Goal: Contribute content: Add original content to the website for others to see

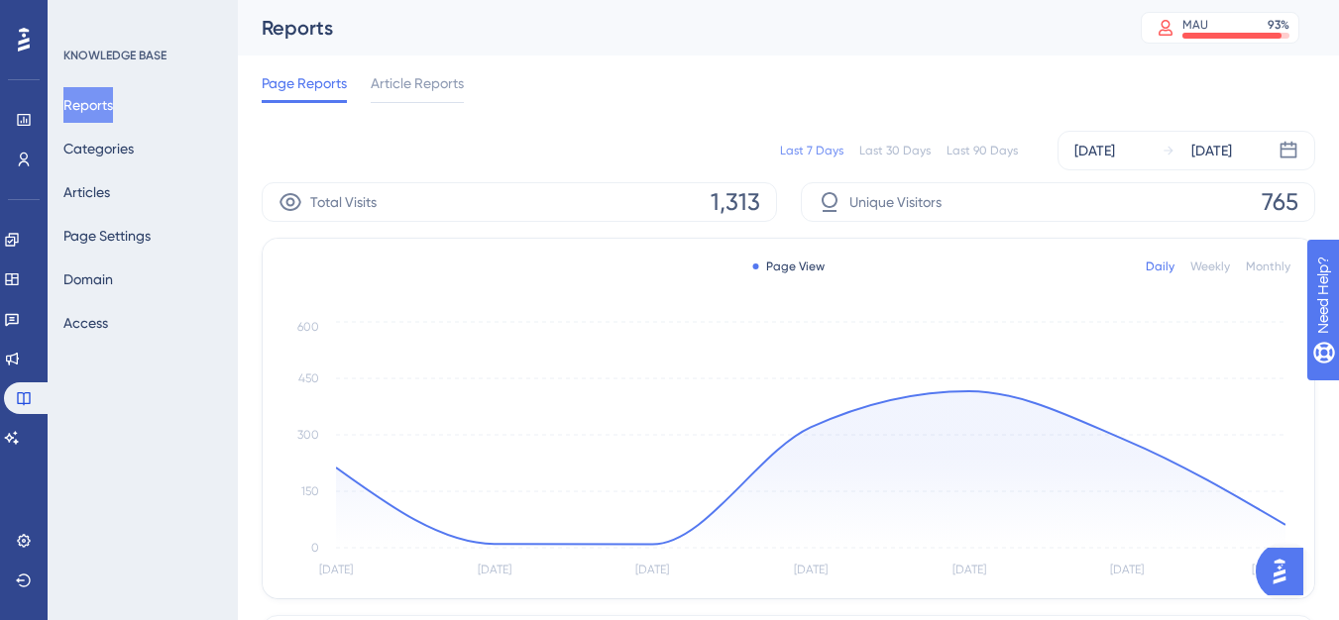
click at [980, 151] on div "Last 90 Days" at bounding box center [982, 151] width 71 height 16
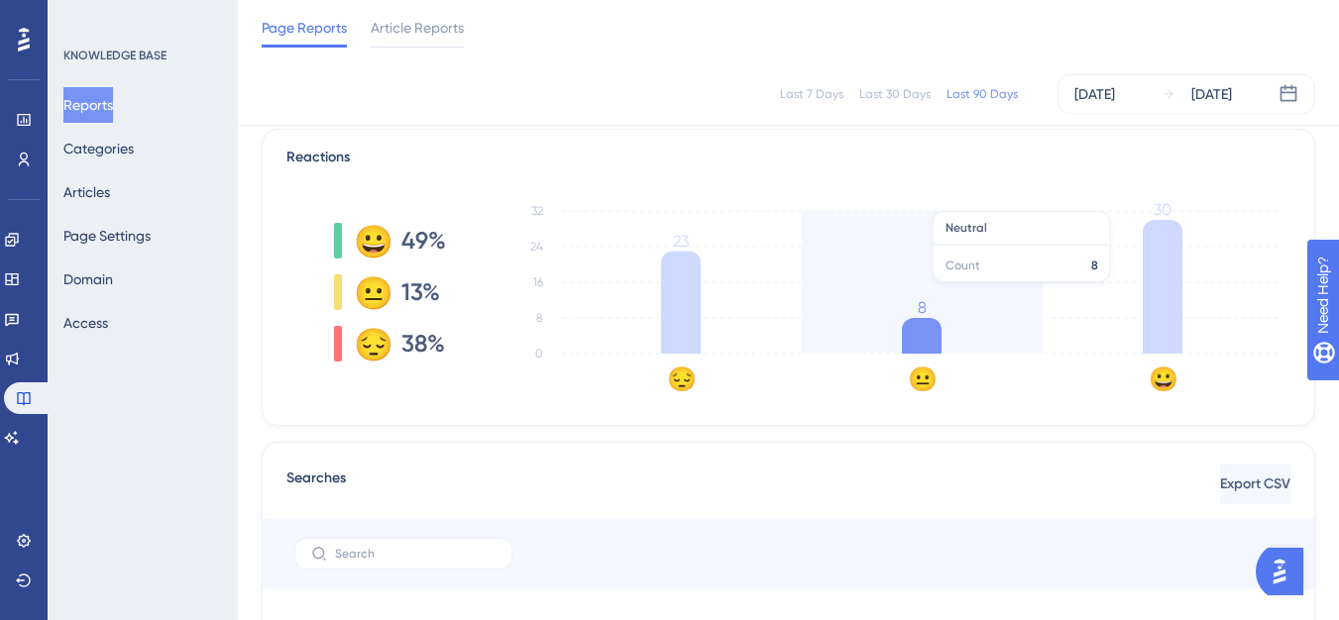
scroll to position [396, 0]
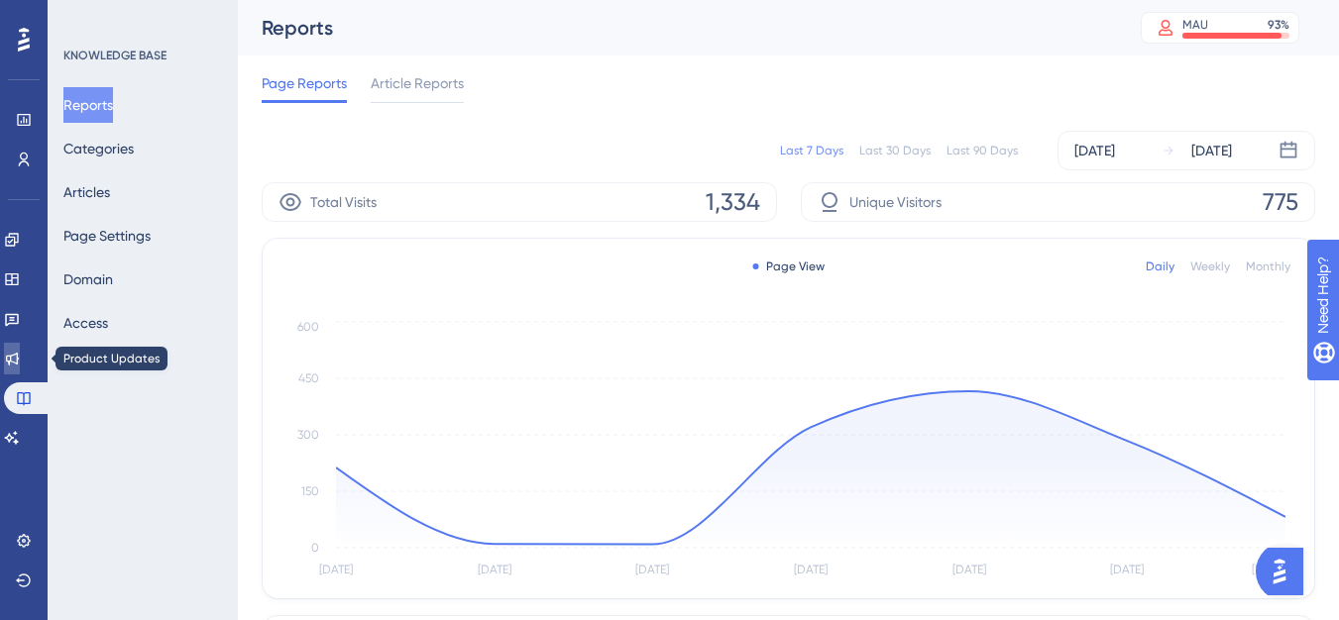
click at [20, 358] on icon at bounding box center [12, 359] width 16 height 16
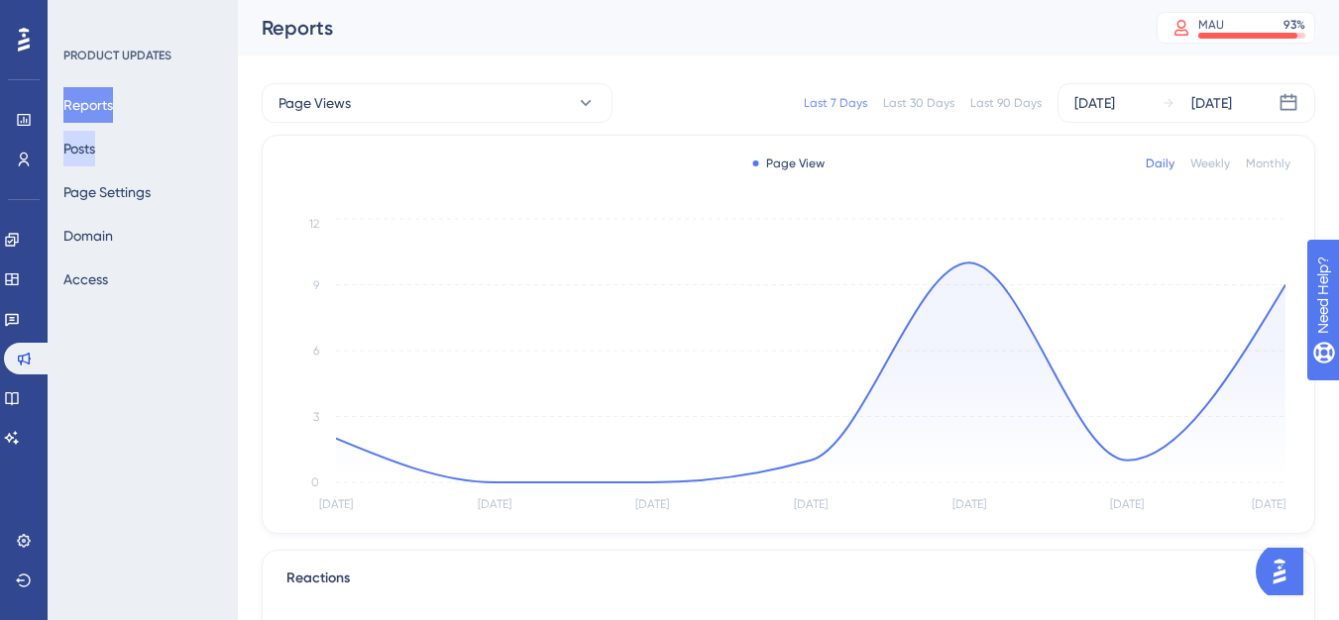
click at [91, 148] on button "Posts" at bounding box center [79, 149] width 32 height 36
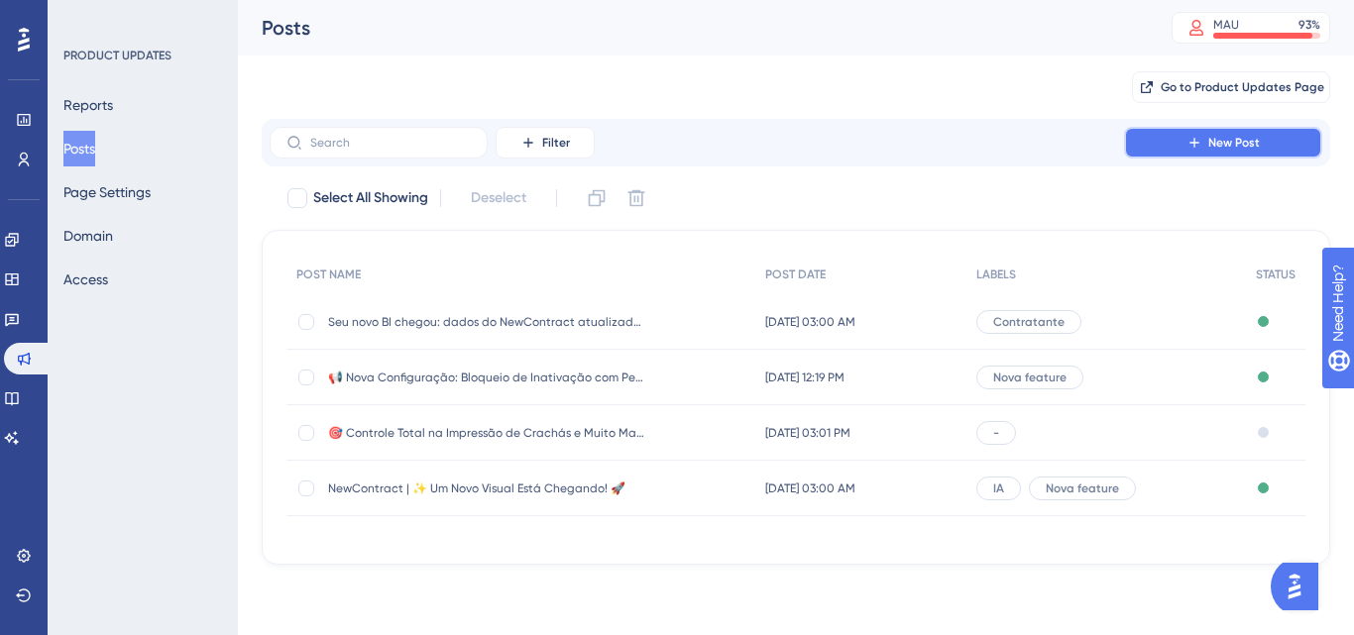
click at [1177, 148] on button "New Post" at bounding box center [1223, 143] width 198 height 32
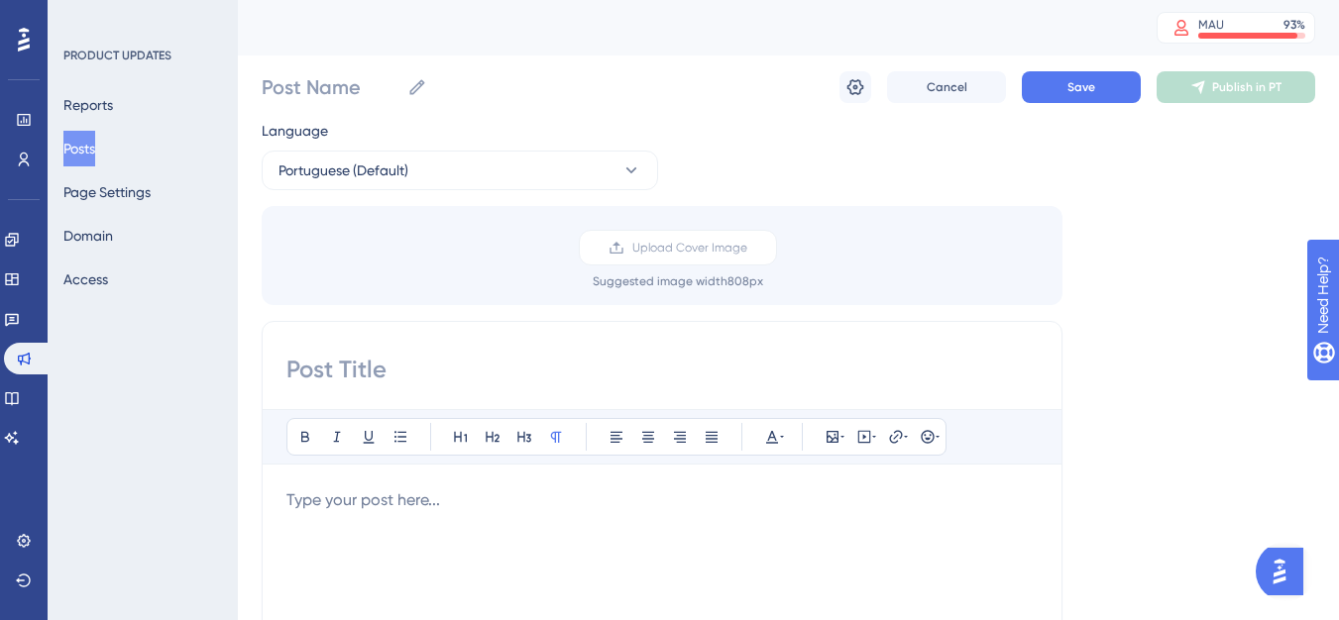
click at [355, 377] on input at bounding box center [661, 370] width 751 height 32
paste input "Agora é possível carregar mais de 60 colaboradores de uma vez na Mobilização!"
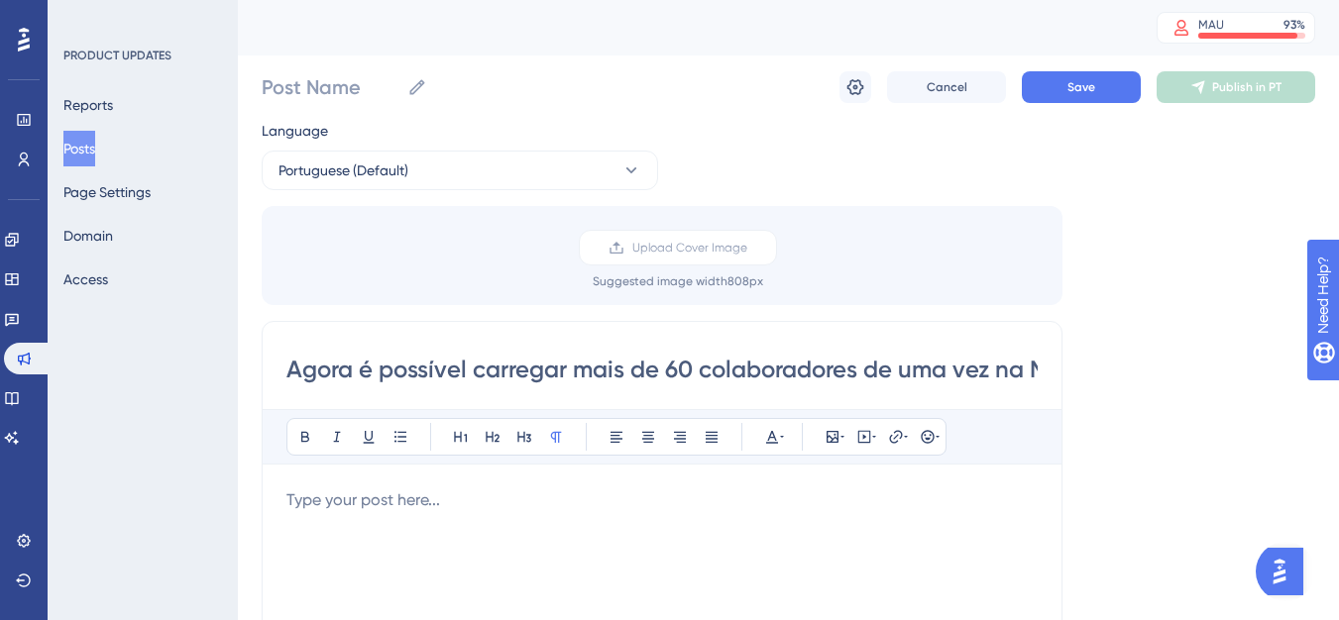
scroll to position [0, 133]
type input "Agora é possível carregar mais de 60 colaboradores de uma vez na Mobilização!"
click at [307, 101] on label "Post Name" at bounding box center [345, 87] width 166 height 36
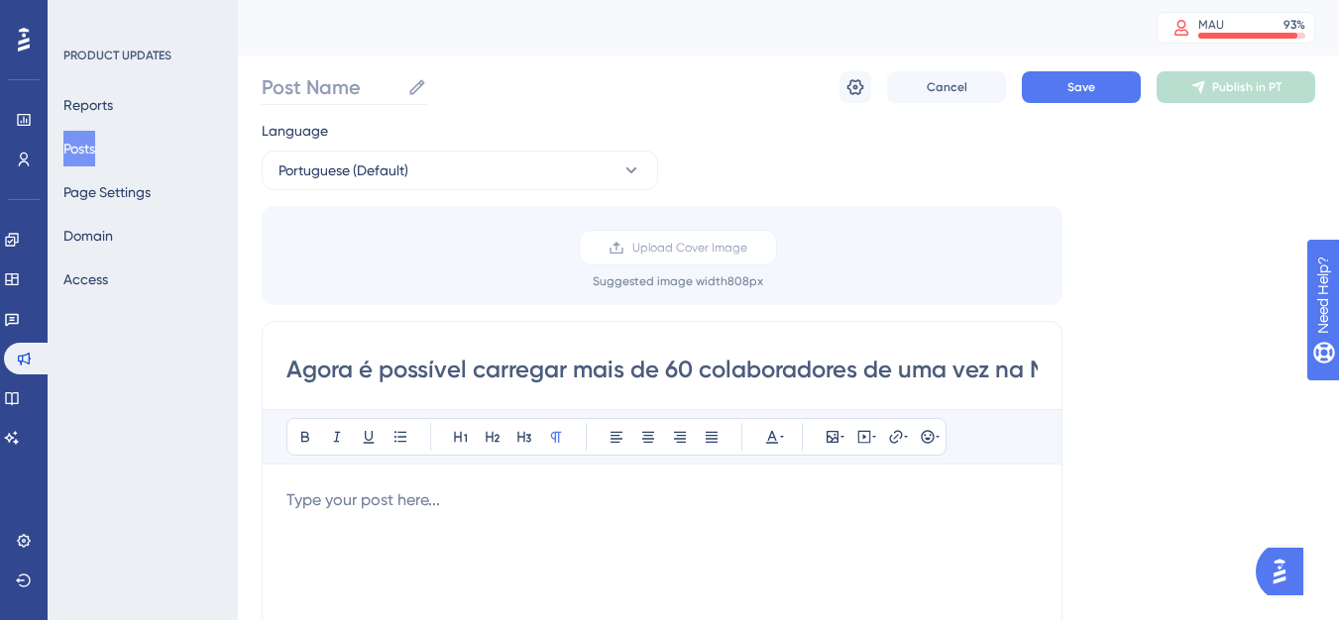
click at [307, 101] on input "Post Name" at bounding box center [331, 87] width 138 height 28
paste input "Agora é possível carregar mais de 60 colaboradores de uma vez na Mobilização!"
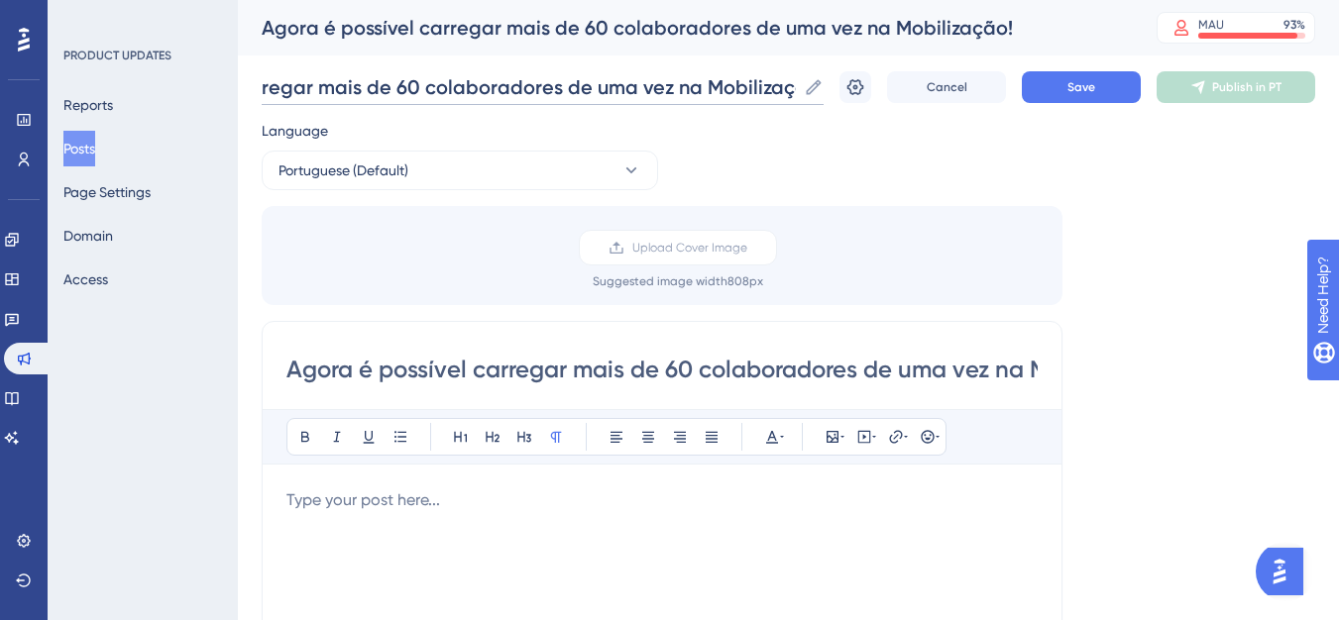
type input "Agora é possível carregar mais de 60 colaboradores de uma vez na Mobilização!"
click at [398, 491] on p at bounding box center [661, 501] width 751 height 24
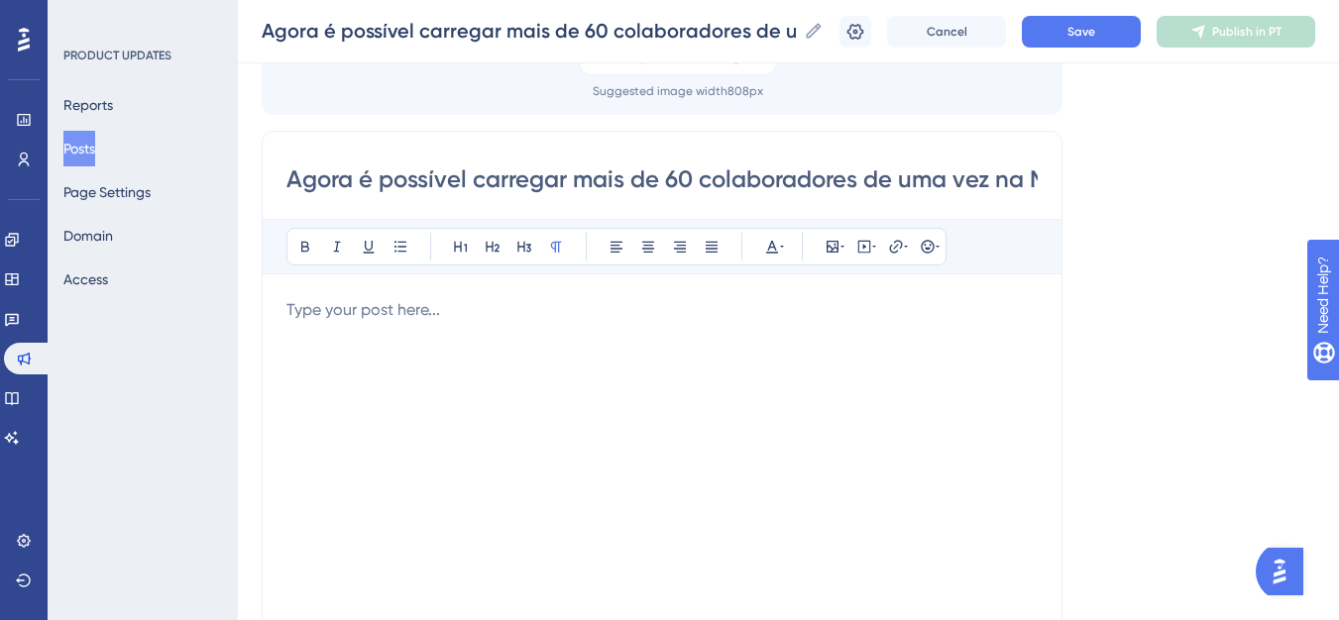
click at [511, 320] on p at bounding box center [661, 310] width 751 height 24
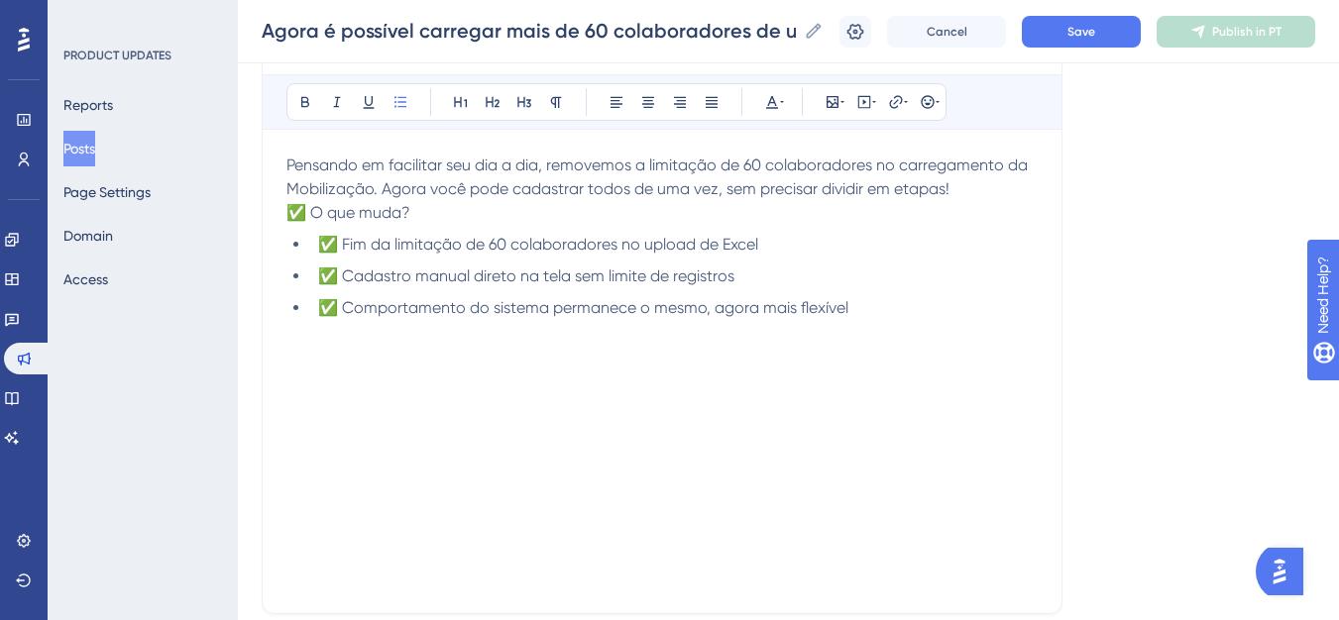
scroll to position [496, 0]
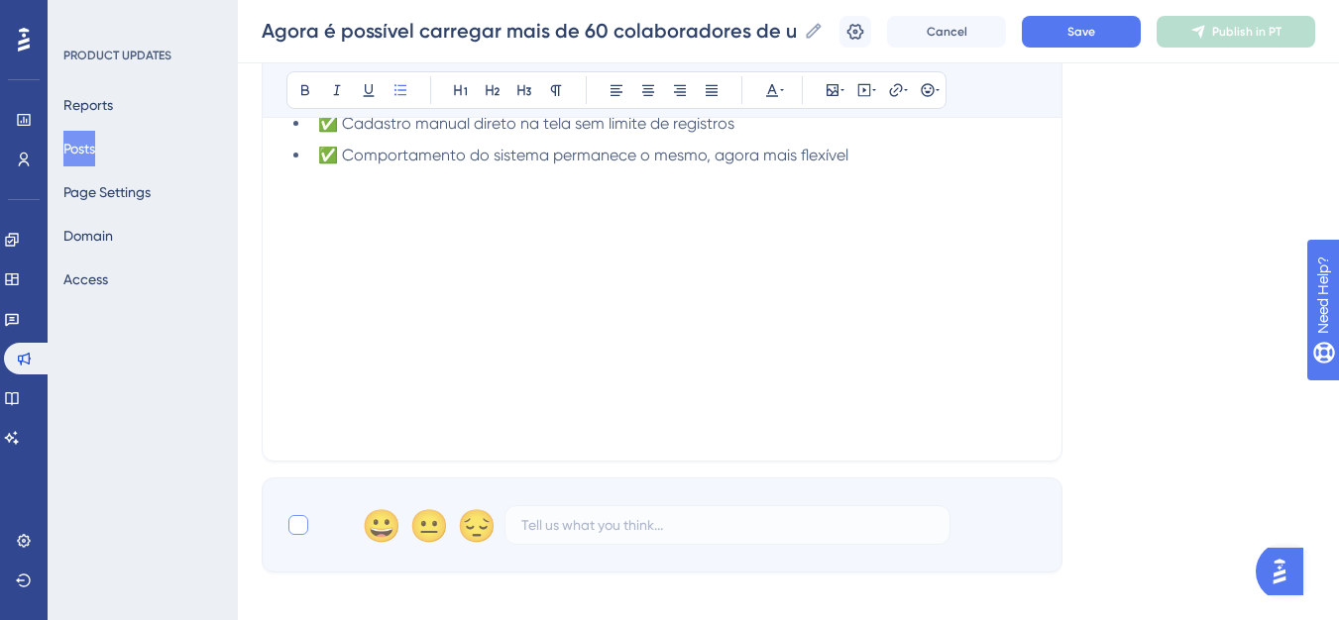
click at [295, 526] on div at bounding box center [298, 525] width 20 height 20
checkbox input "true"
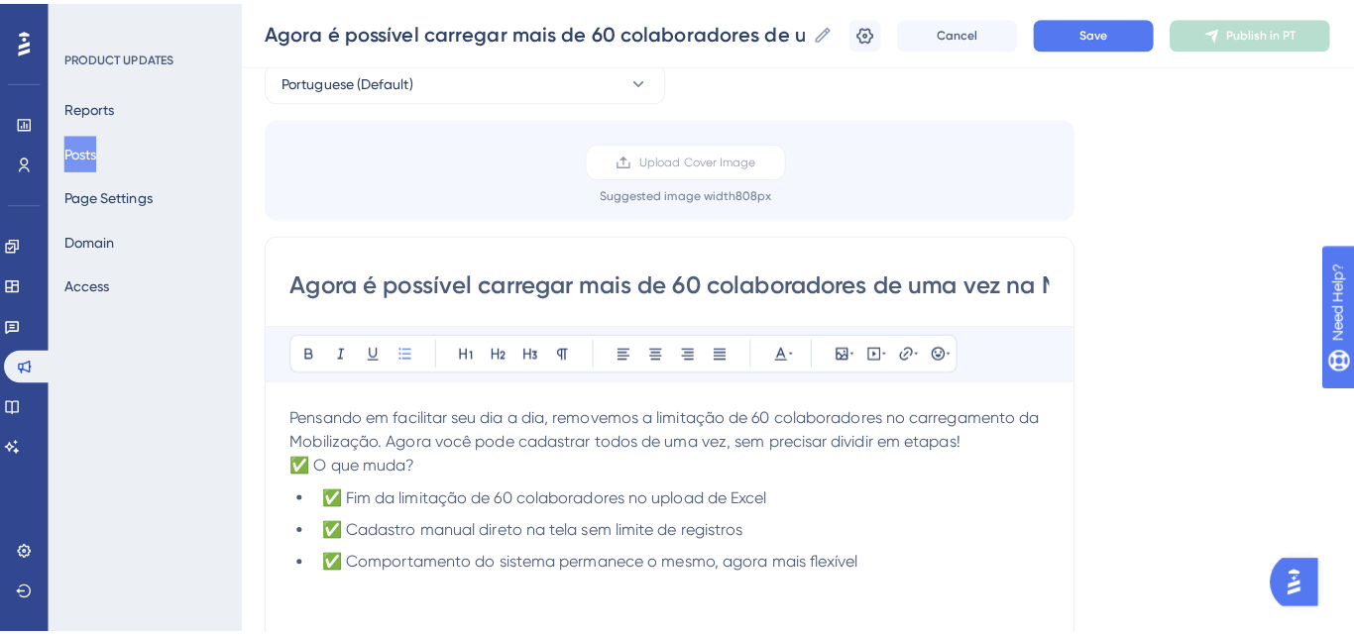
scroll to position [0, 0]
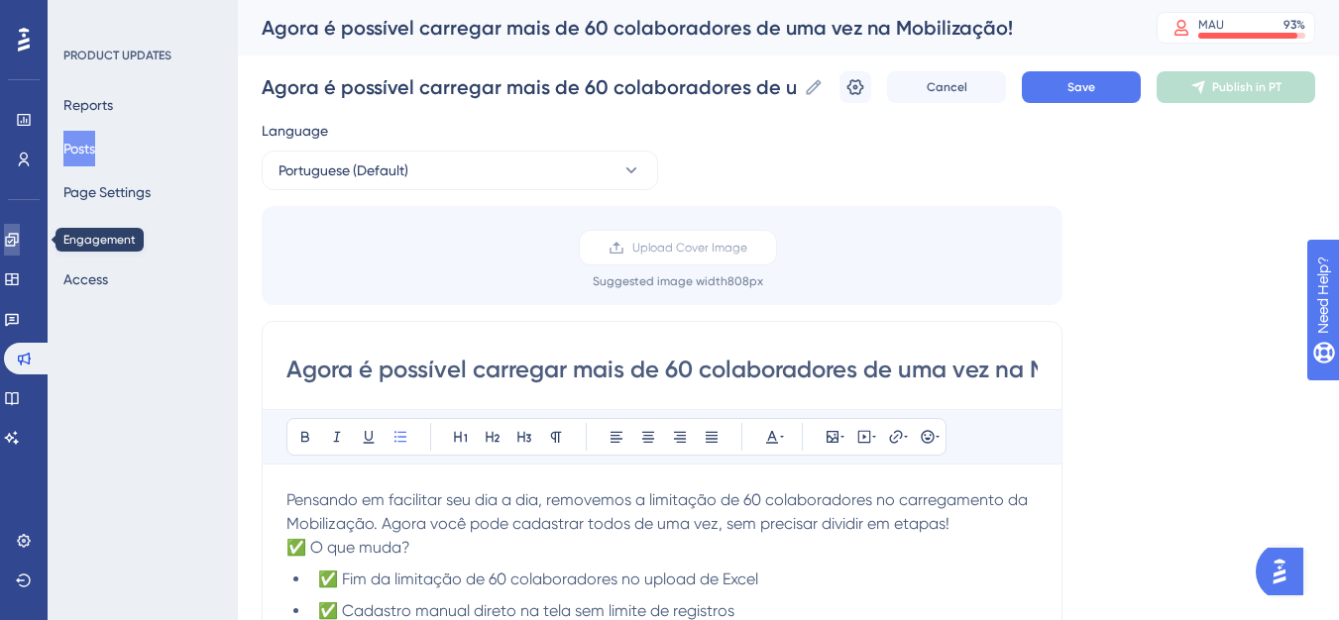
click at [20, 245] on link at bounding box center [12, 240] width 16 height 32
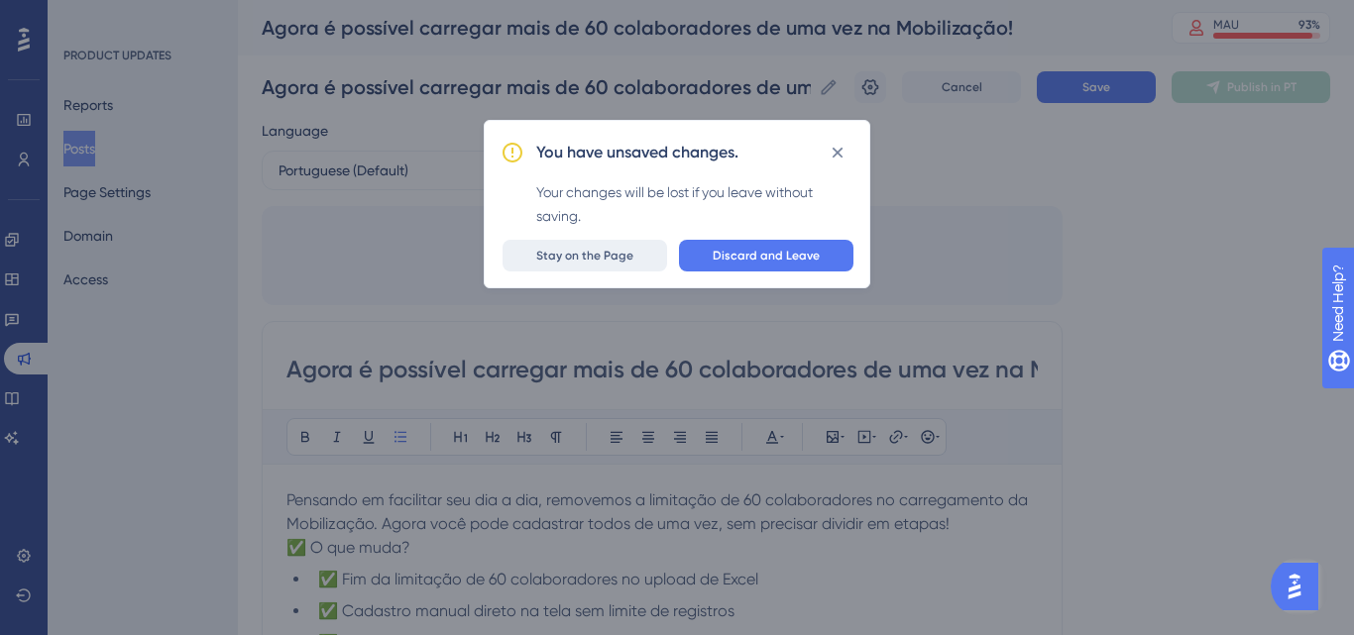
click at [590, 249] on span "Stay on the Page" at bounding box center [584, 256] width 97 height 16
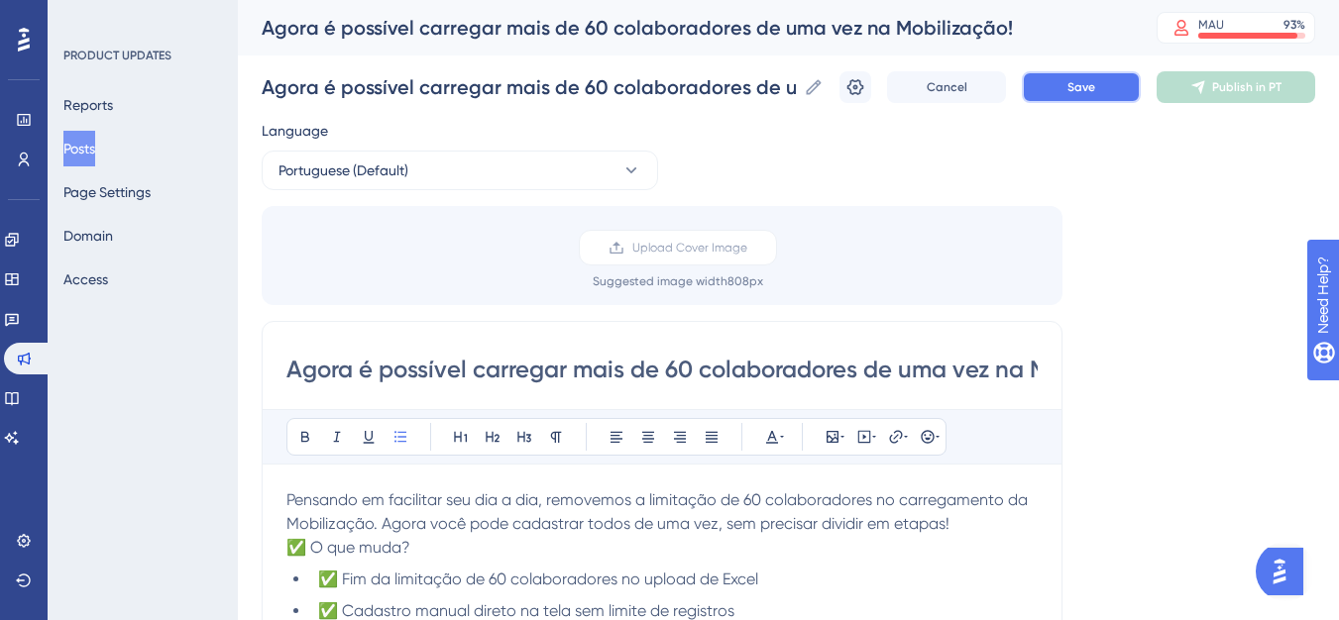
click at [1061, 89] on button "Save" at bounding box center [1081, 87] width 119 height 32
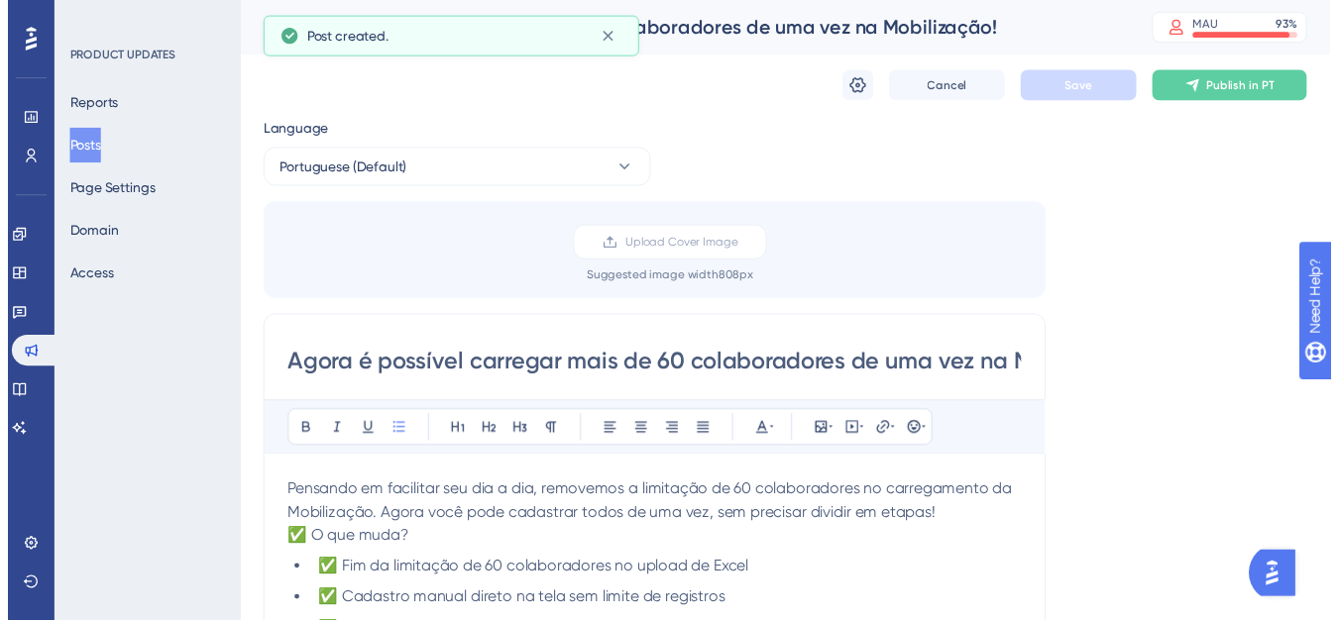
scroll to position [17, 0]
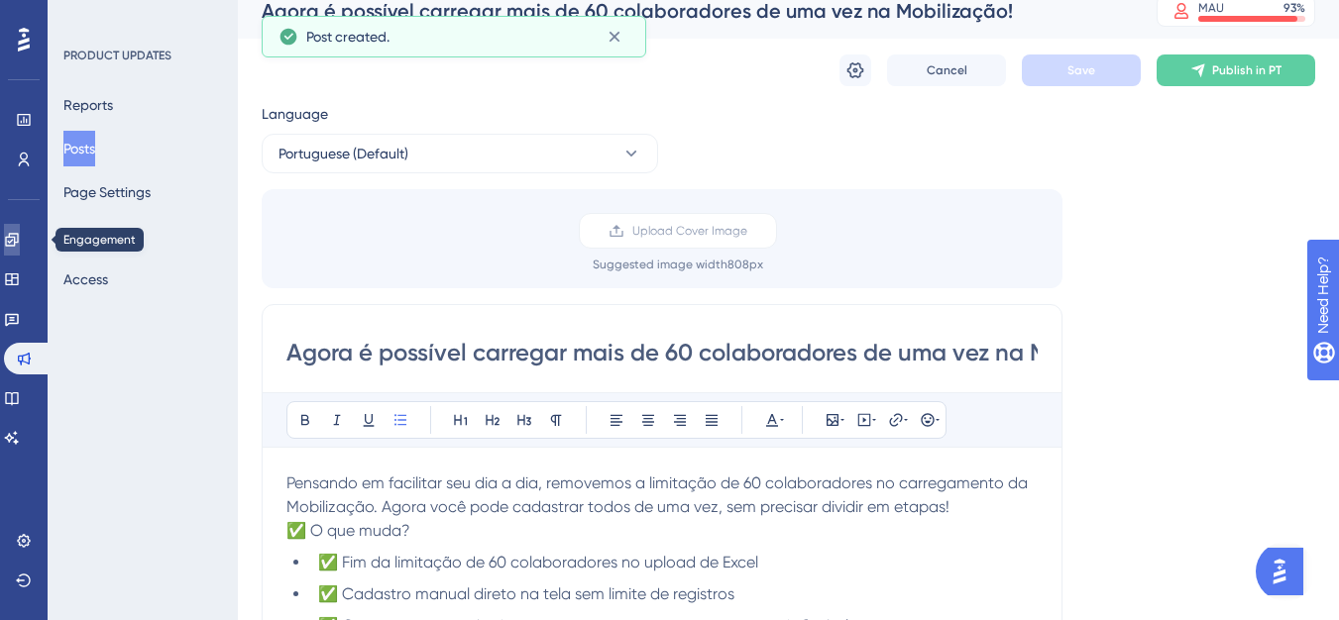
click at [13, 254] on link at bounding box center [12, 240] width 16 height 32
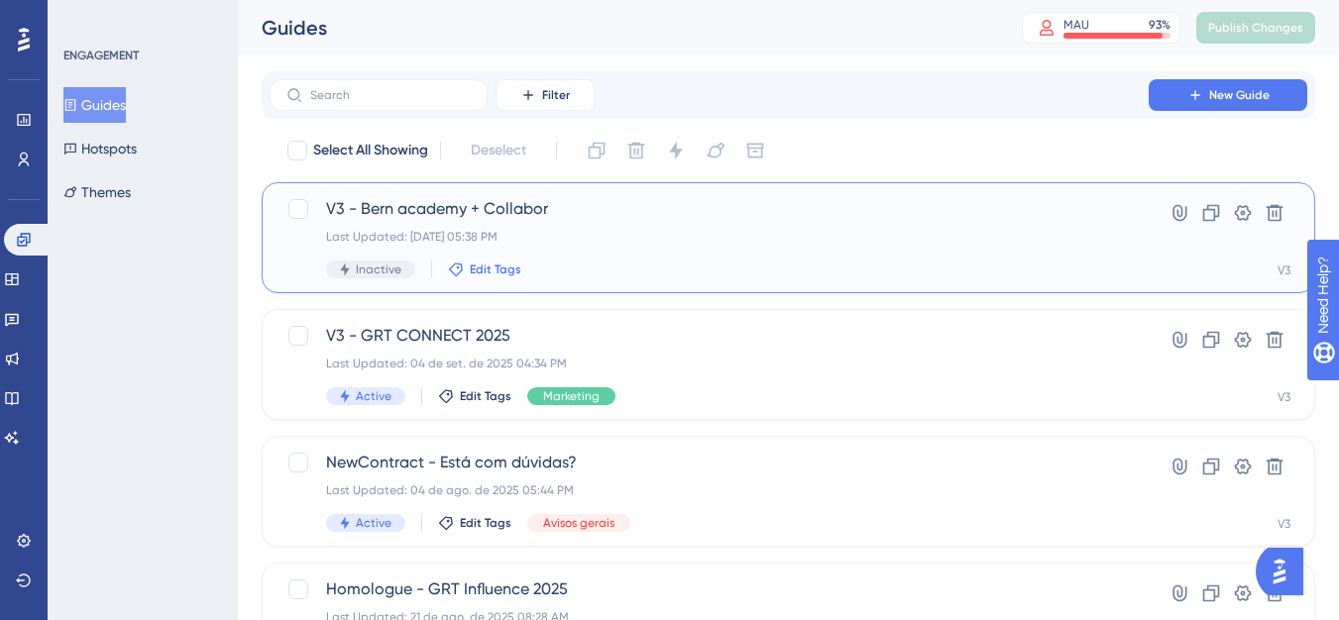
click at [488, 273] on span "Edit Tags" at bounding box center [496, 270] width 52 height 16
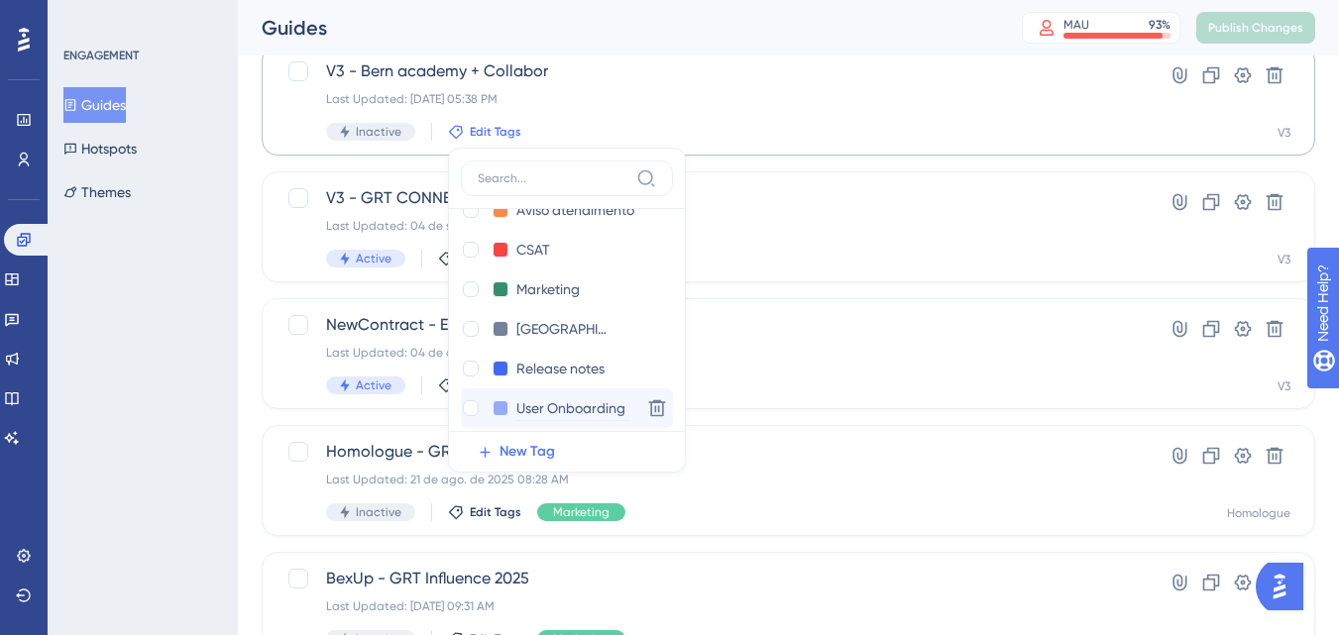
scroll to position [436, 0]
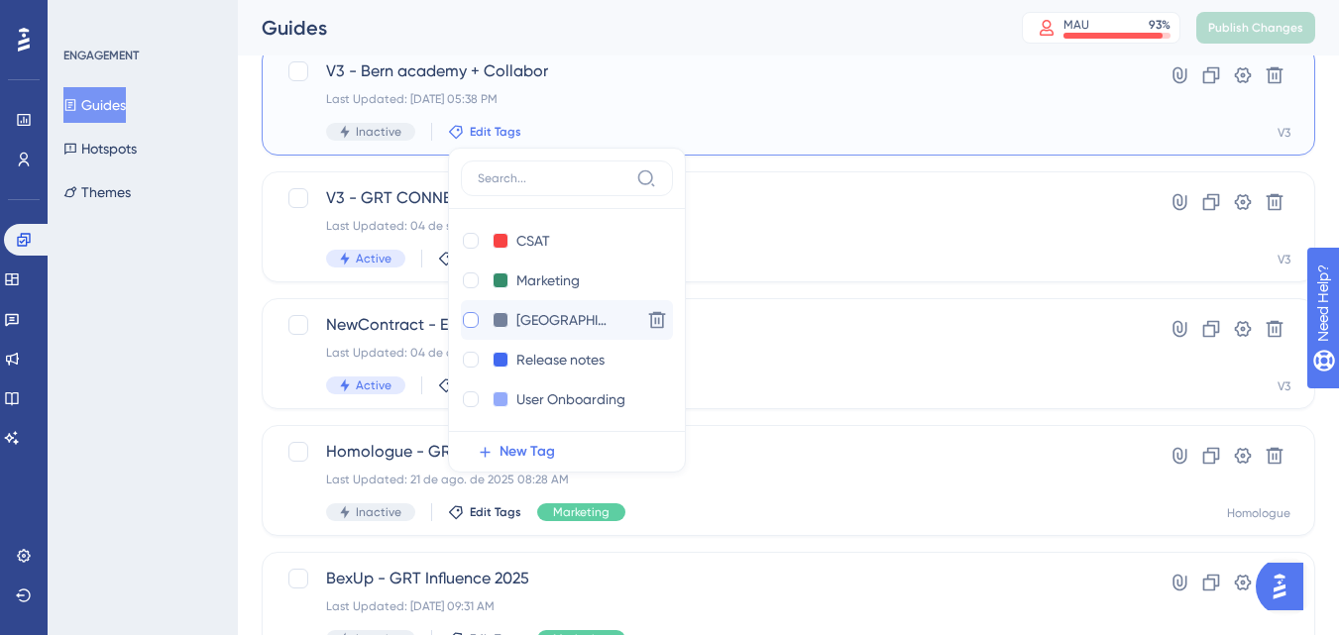
click at [475, 329] on label at bounding box center [473, 320] width 24 height 20
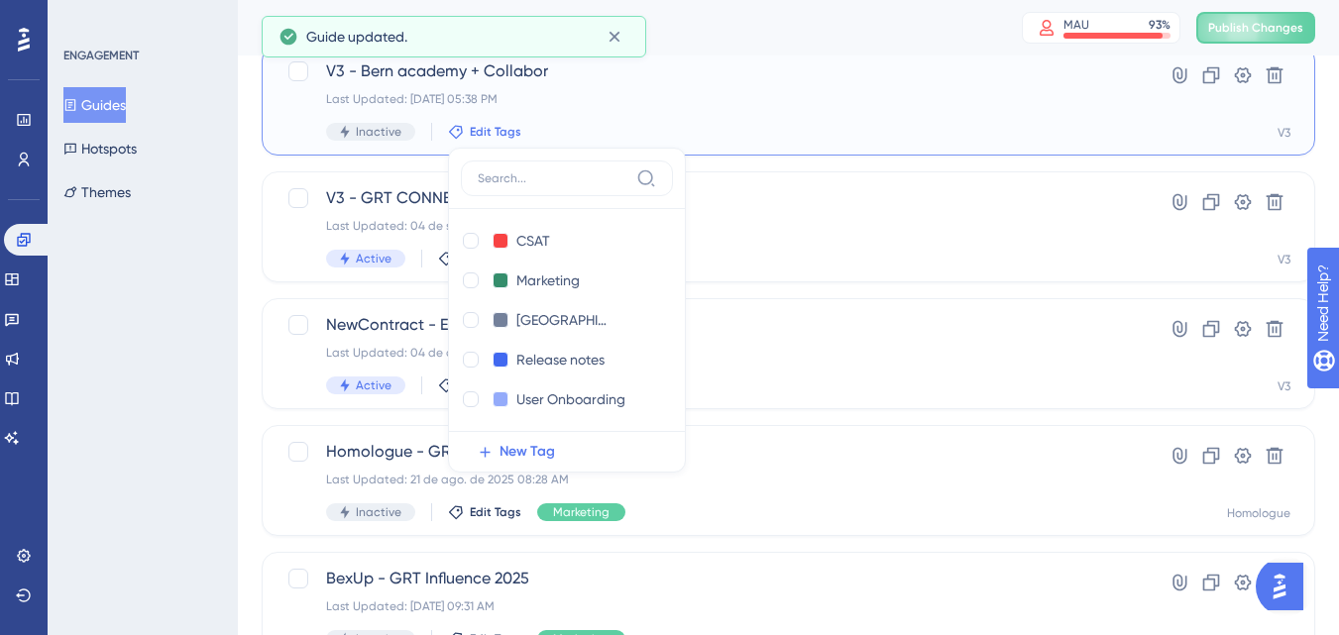
checkbox input "true"
click at [183, 382] on div "ENGAGEMENT Guides Hotspots Themes" at bounding box center [143, 317] width 190 height 635
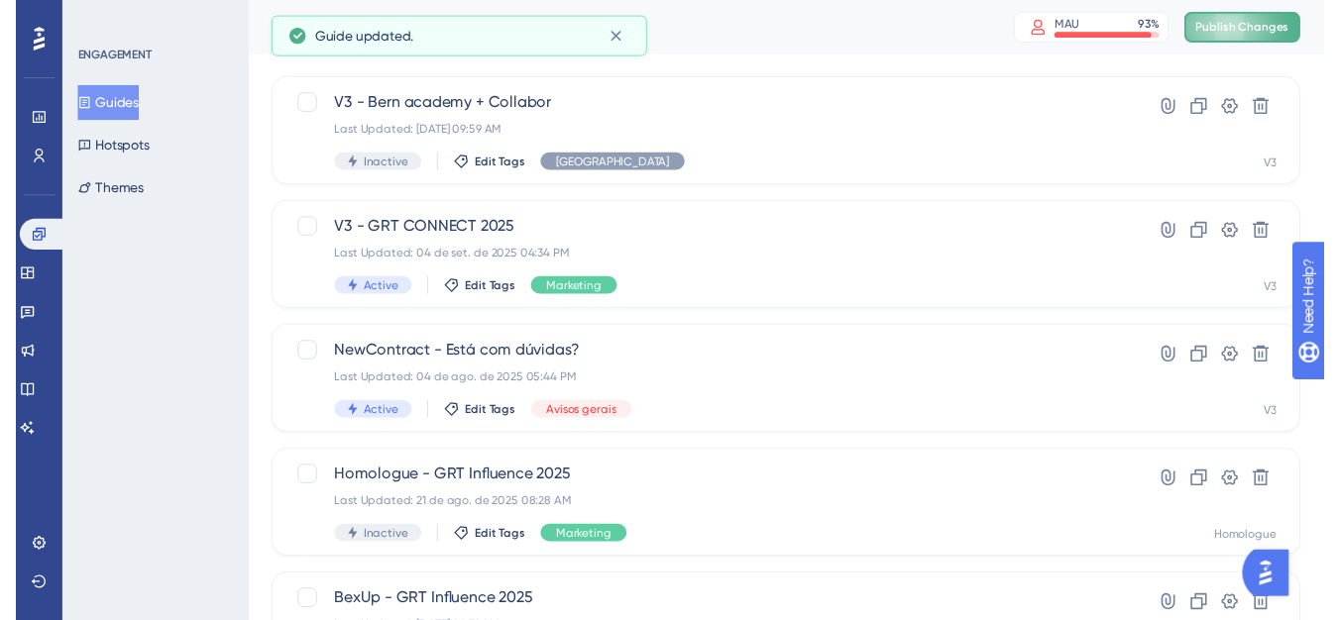
scroll to position [0, 0]
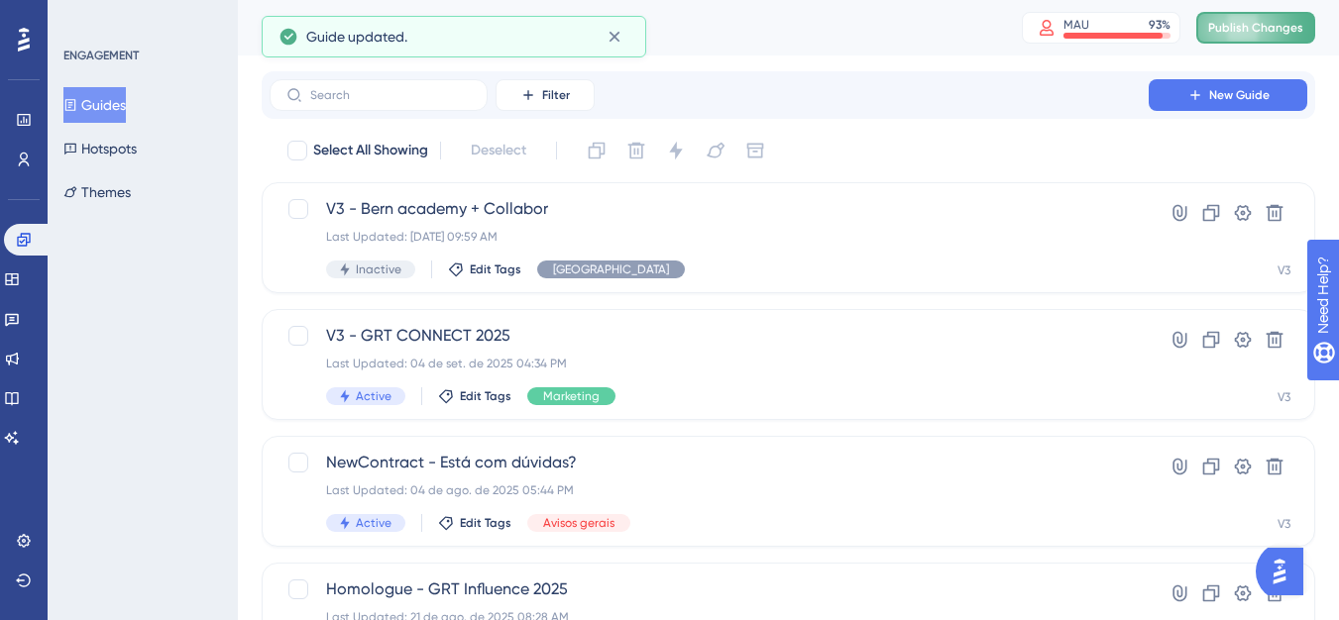
click at [1240, 37] on button "Publish Changes" at bounding box center [1255, 28] width 119 height 32
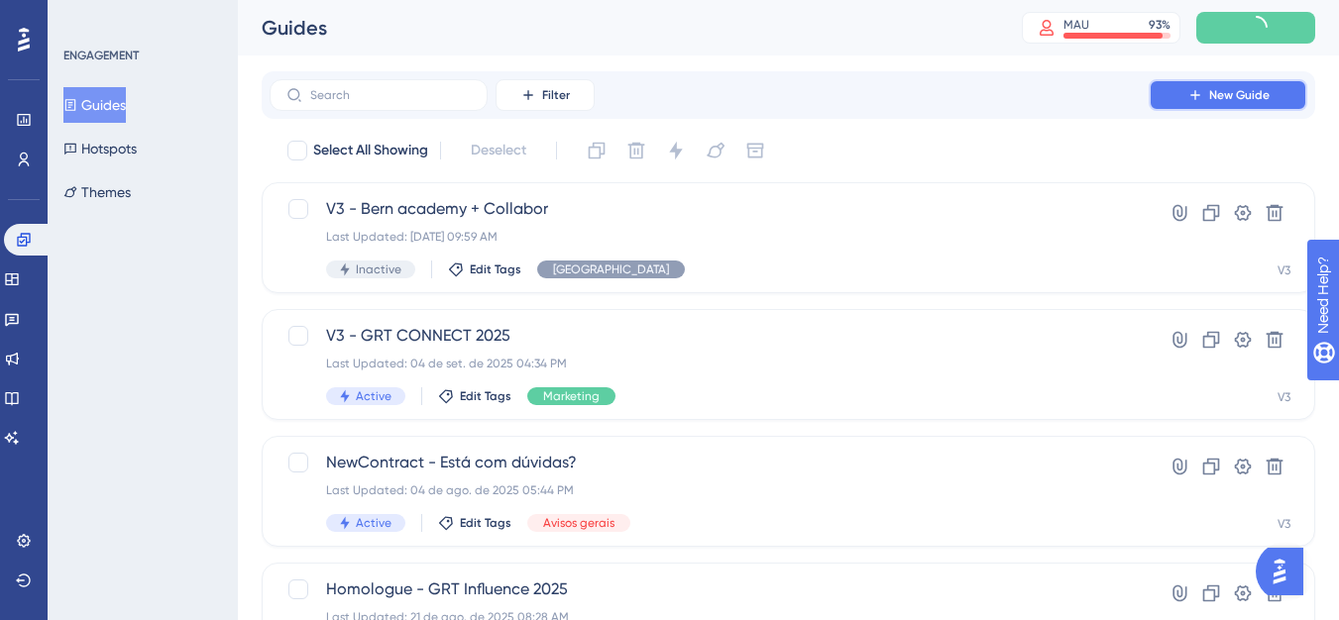
click at [1208, 105] on button "New Guide" at bounding box center [1228, 95] width 159 height 32
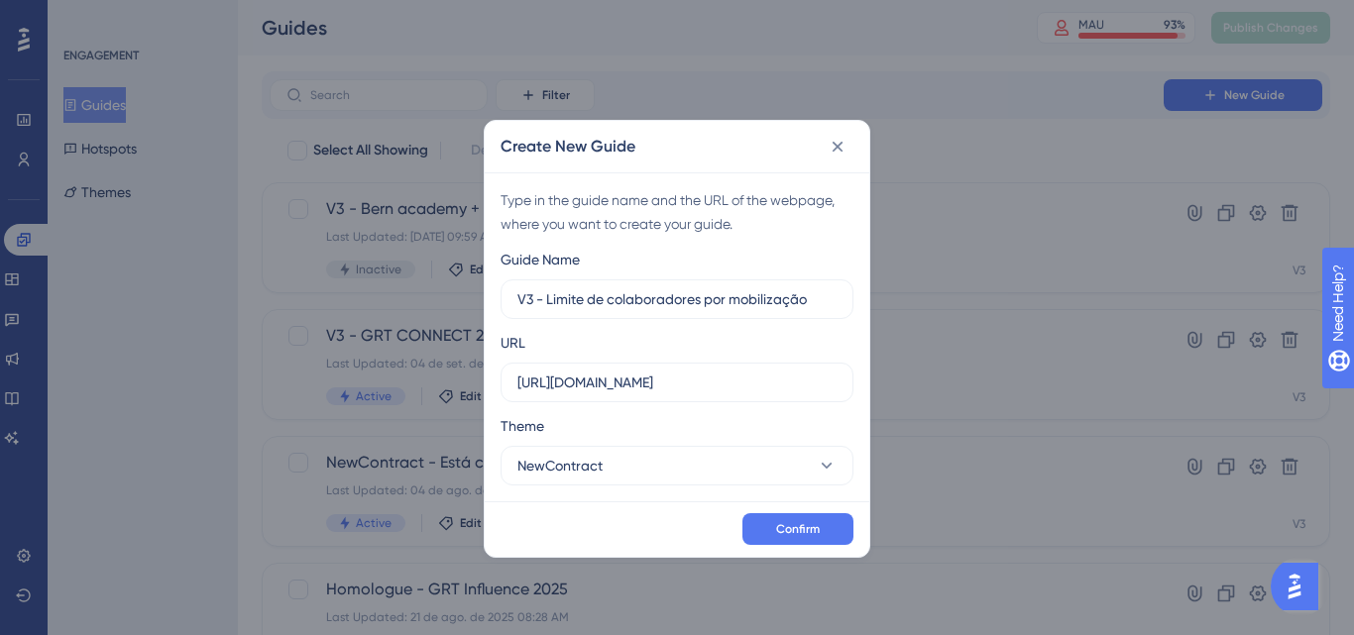
type input "V3 - Limite de colaboradores por mobilização"
click at [786, 516] on button "Confirm" at bounding box center [797, 529] width 111 height 32
